Goal: Information Seeking & Learning: Learn about a topic

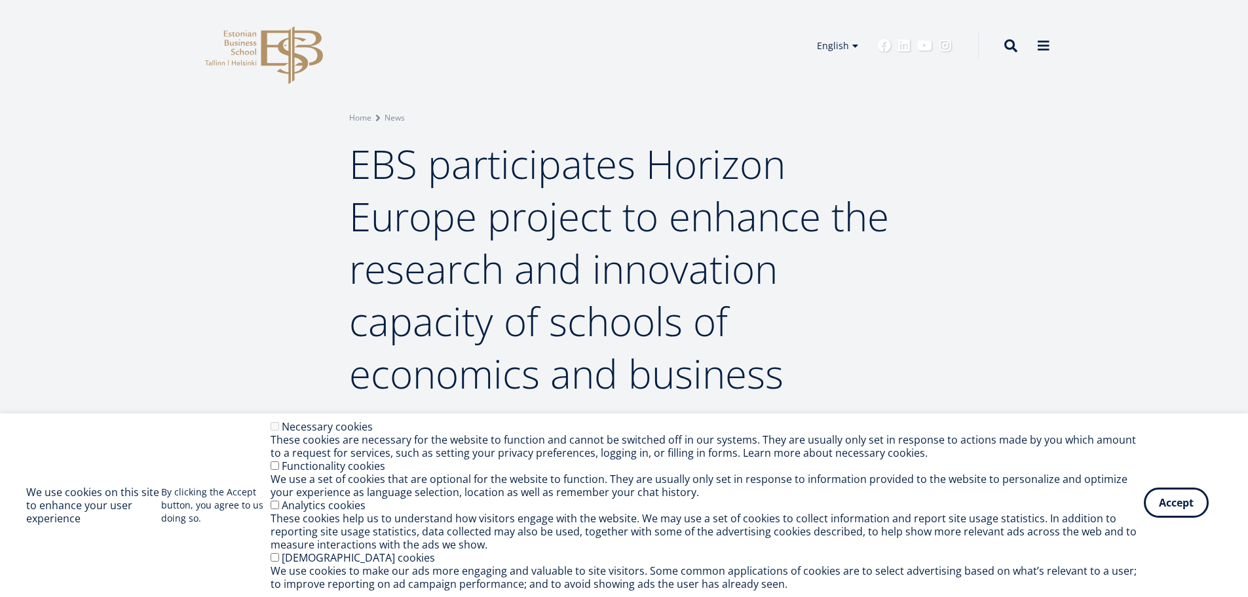
click at [1188, 501] on button "Accept" at bounding box center [1175, 502] width 65 height 30
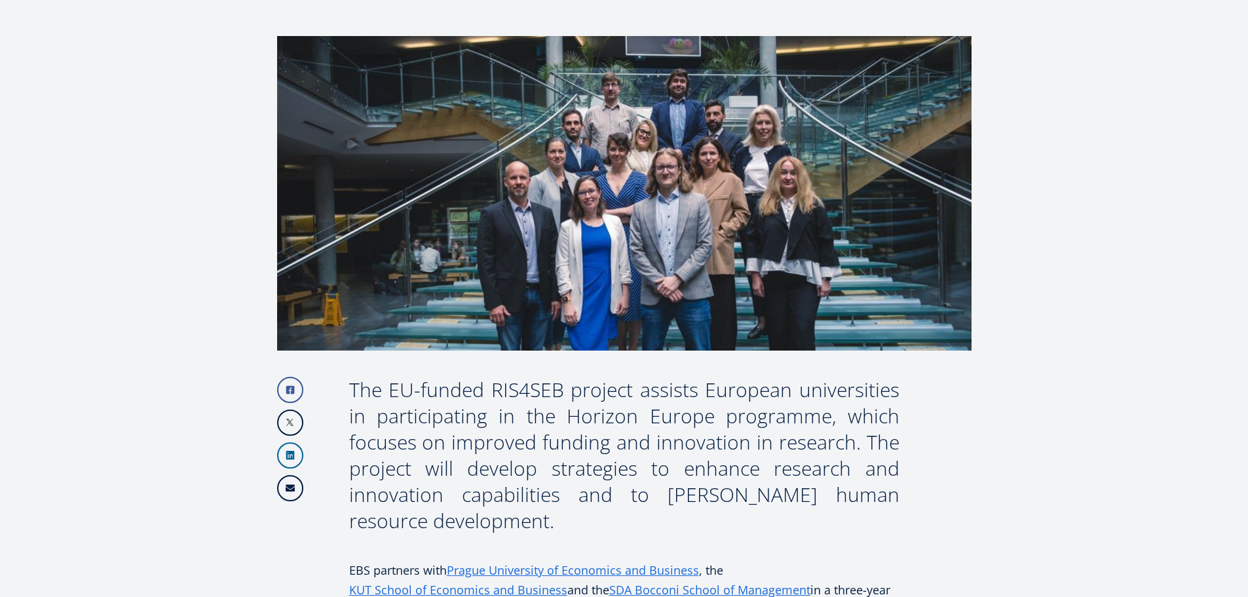
scroll to position [393, 0]
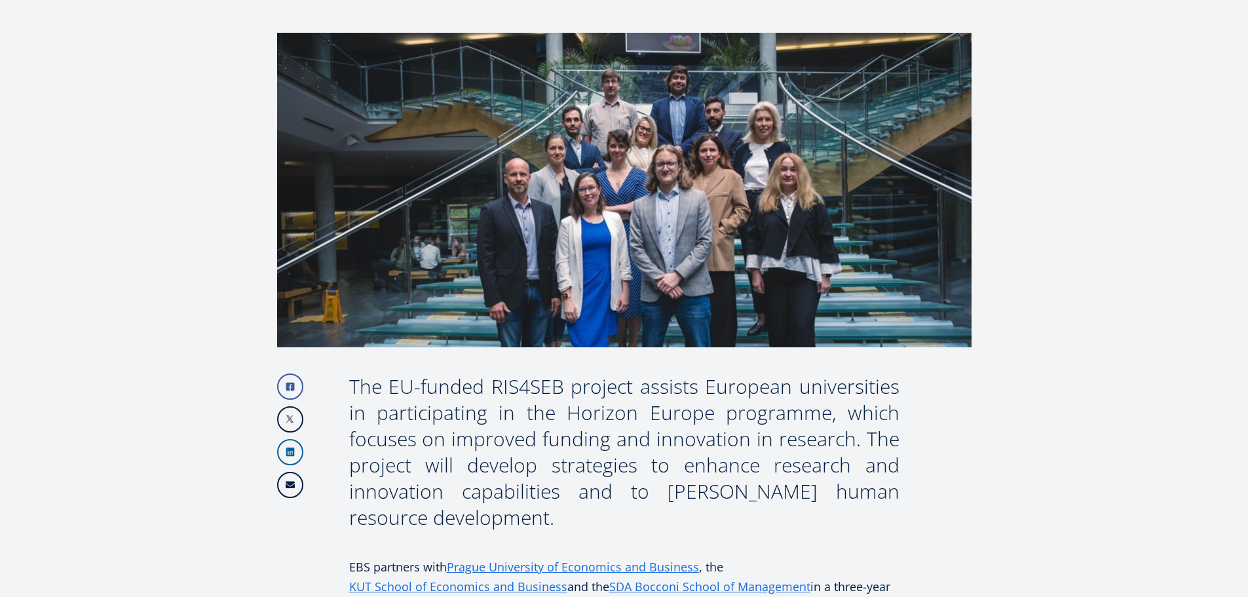
click at [625, 416] on div "The EU-funded RIS4SEB project assists European universities in participating in…" at bounding box center [624, 451] width 550 height 157
click at [538, 440] on div "The EU-funded RIS4SEB project assists European universities in participating in…" at bounding box center [624, 451] width 550 height 157
click at [703, 440] on div "The EU-funded RIS4SEB project assists European universities in participating in…" at bounding box center [624, 451] width 550 height 157
click at [616, 465] on div "The EU-funded RIS4SEB project assists European universities in participating in…" at bounding box center [624, 451] width 550 height 157
click at [523, 470] on div "The EU-funded RIS4SEB project assists European universities in participating in…" at bounding box center [624, 451] width 550 height 157
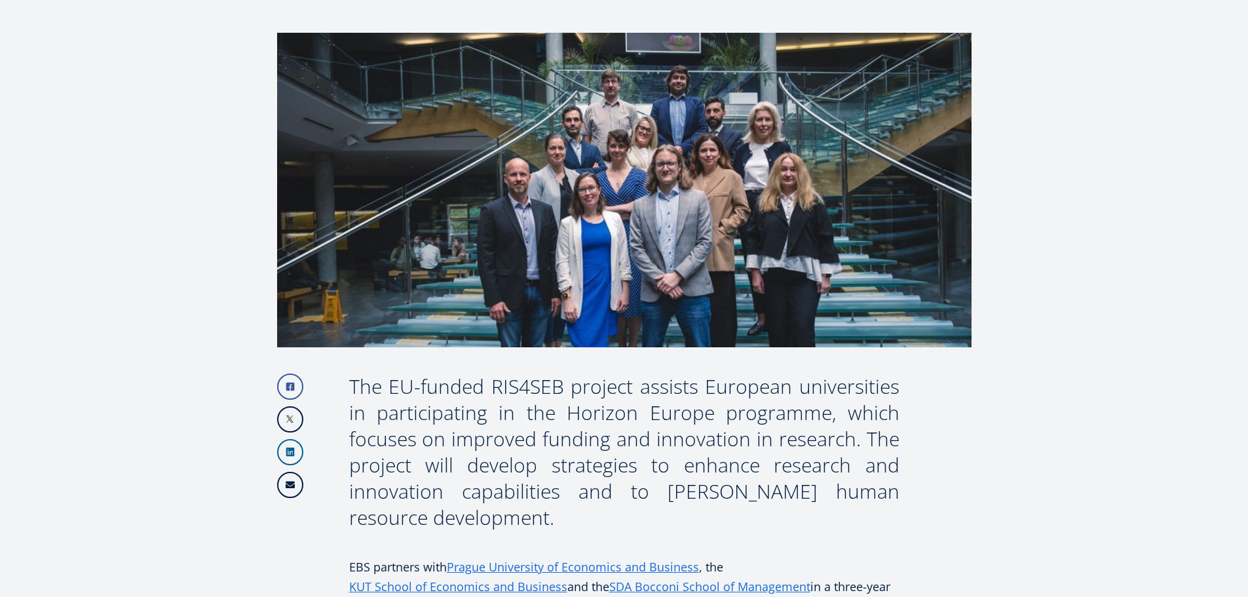
click at [694, 465] on div "The EU-funded RIS4SEB project assists European universities in participating in…" at bounding box center [624, 451] width 550 height 157
click at [490, 495] on div "The EU-funded RIS4SEB project assists European universities in participating in…" at bounding box center [624, 451] width 550 height 157
click at [713, 492] on div "The EU-funded RIS4SEB project assists European universities in participating in…" at bounding box center [624, 451] width 550 height 157
click at [773, 489] on div "The EU-funded RIS4SEB project assists European universities in participating in…" at bounding box center [624, 451] width 550 height 157
click at [565, 489] on div "The EU-funded RIS4SEB project assists European universities in participating in…" at bounding box center [624, 451] width 550 height 157
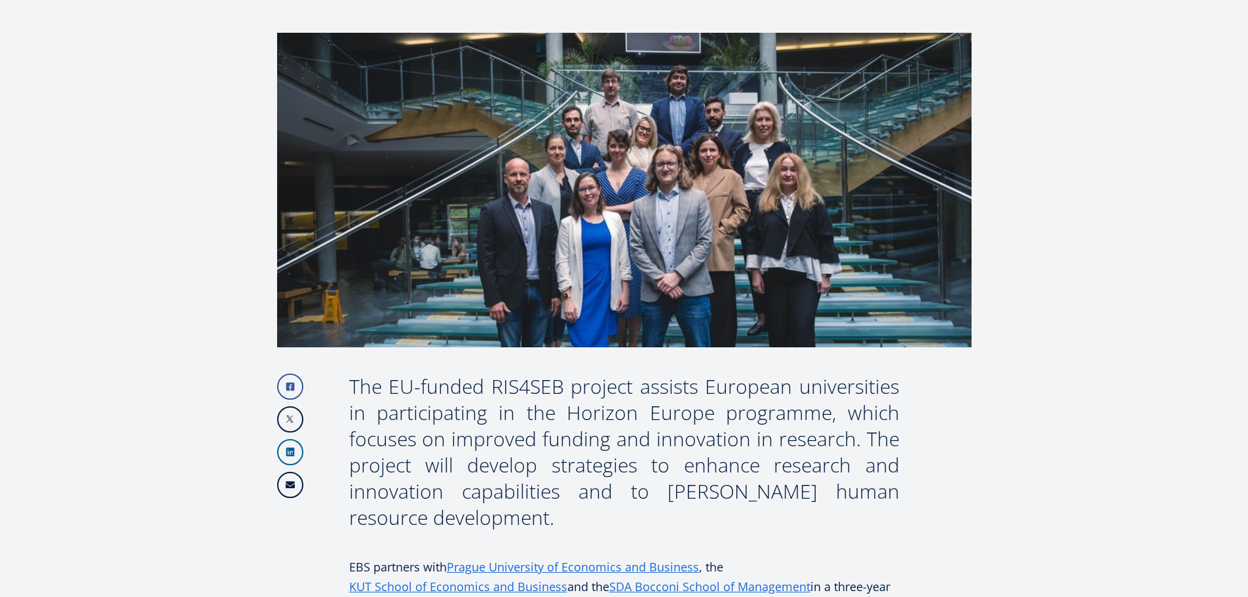
click at [726, 469] on div "The EU-funded RIS4SEB project assists European universities in participating in…" at bounding box center [624, 451] width 550 height 157
click at [651, 465] on div "The EU-funded RIS4SEB project assists European universities in participating in…" at bounding box center [624, 451] width 550 height 157
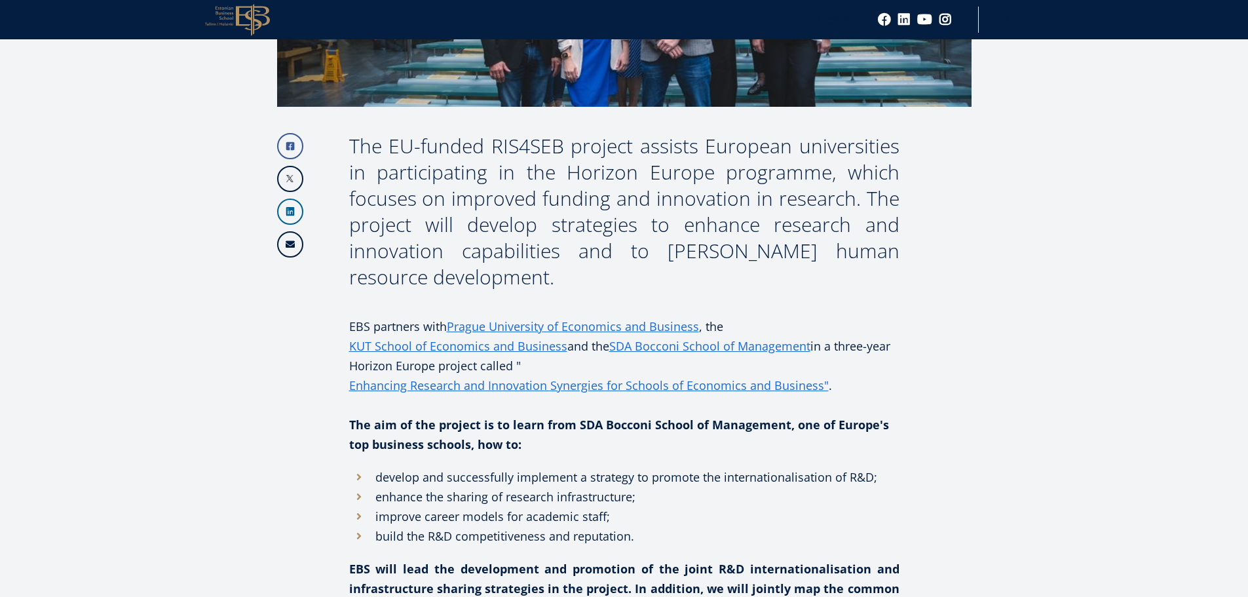
scroll to position [655, 0]
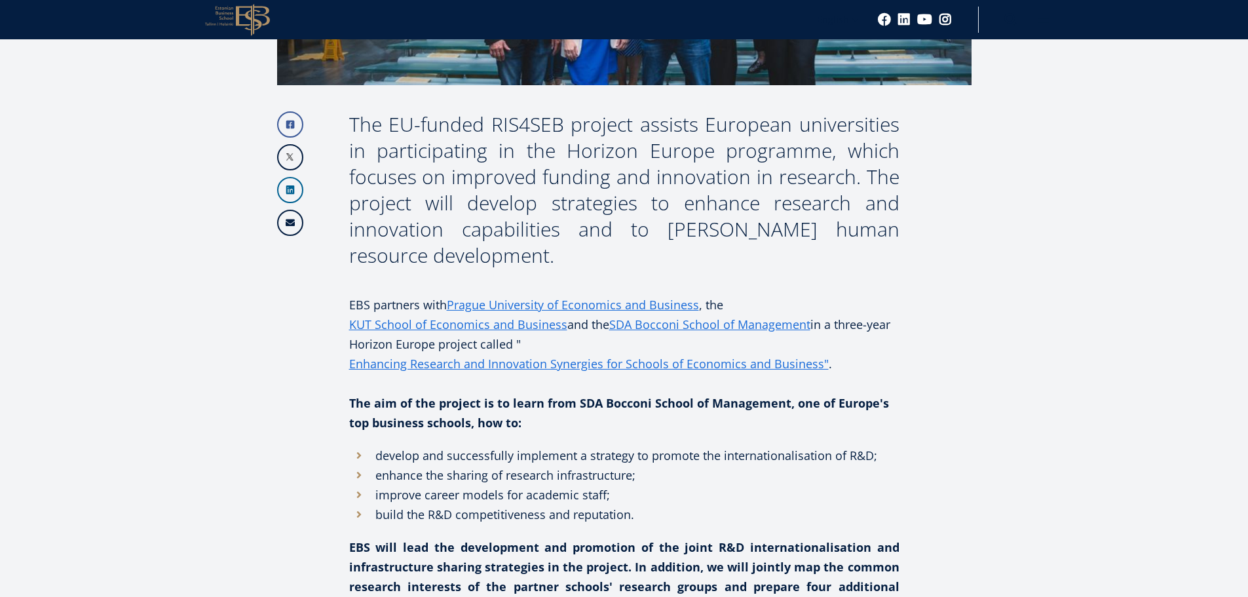
click at [644, 403] on strong "The aim of the project is to learn from SDA Bocconi School of Management, one o…" at bounding box center [619, 412] width 540 height 35
click at [768, 403] on strong "The aim of the project is to learn from SDA Bocconi School of Management, one o…" at bounding box center [619, 412] width 540 height 35
click at [450, 421] on strong "The aim of the project is to learn from SDA Bocconi School of Management, one o…" at bounding box center [619, 412] width 540 height 35
click at [458, 481] on li "enhance the sharing of research infrastructure;" at bounding box center [624, 475] width 550 height 20
click at [545, 470] on li "enhance the sharing of research infrastructure;" at bounding box center [624, 475] width 550 height 20
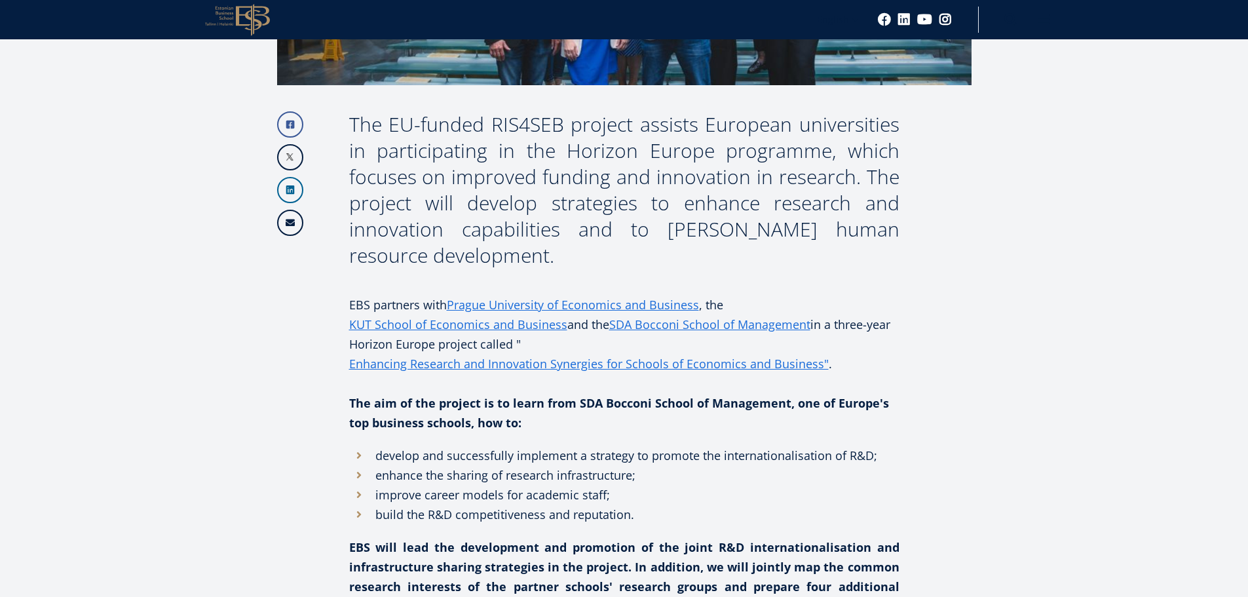
click at [574, 459] on li "develop and successfully implement a strategy to promote the internationalisati…" at bounding box center [624, 455] width 550 height 20
click at [569, 474] on li "enhance the sharing of research infrastructure;" at bounding box center [624, 475] width 550 height 20
click at [553, 483] on li "enhance the sharing of research infrastructure;" at bounding box center [624, 475] width 550 height 20
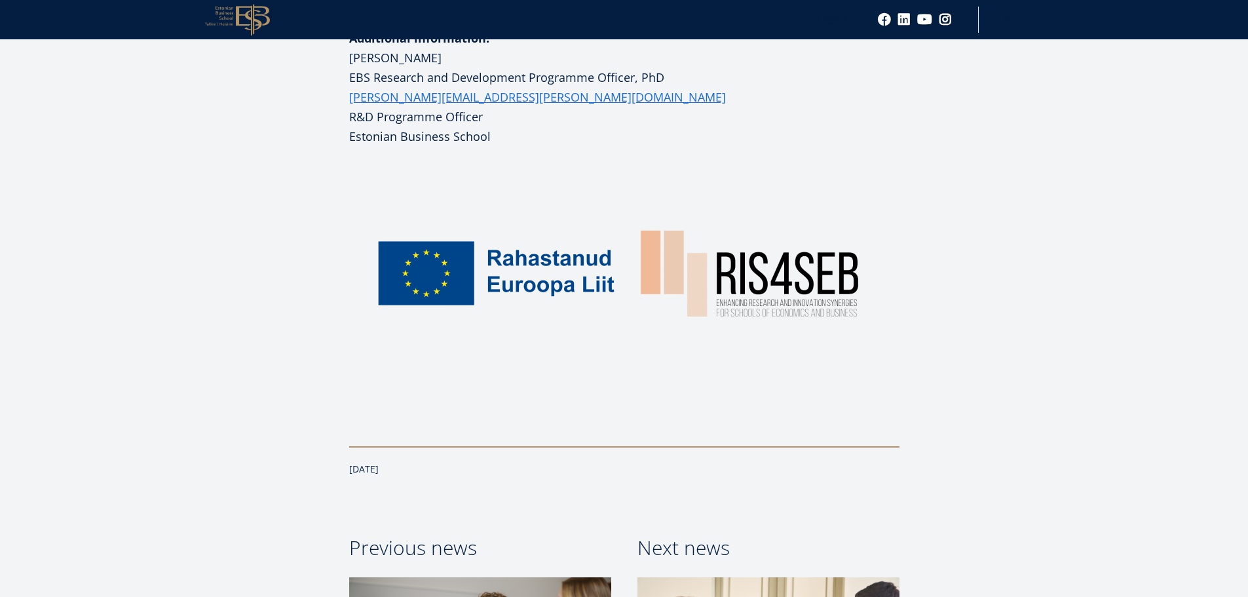
scroll to position [1375, 0]
